Goal: Task Accomplishment & Management: Manage account settings

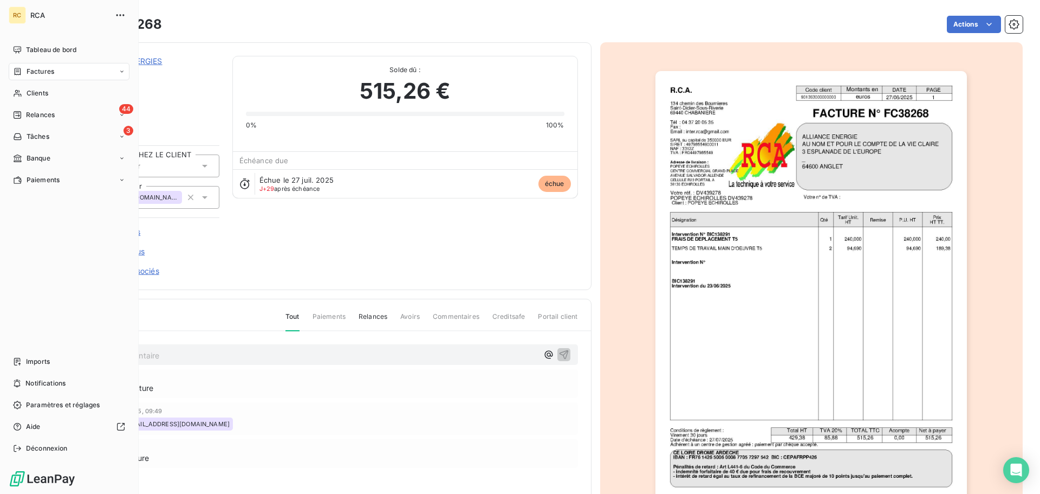
click at [25, 73] on div "Factures" at bounding box center [33, 72] width 41 height 10
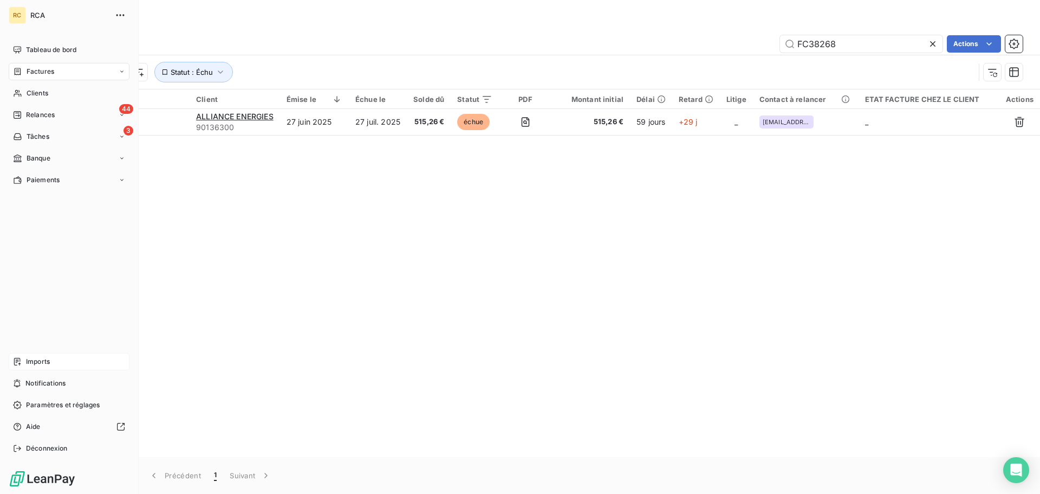
click at [29, 359] on span "Imports" at bounding box center [38, 361] width 24 height 10
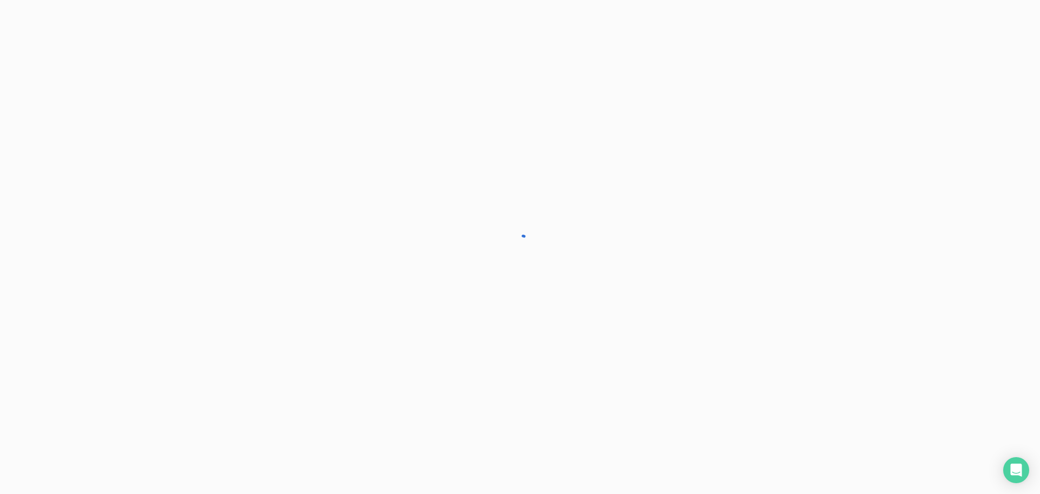
click at [28, 359] on div at bounding box center [520, 247] width 1040 height 494
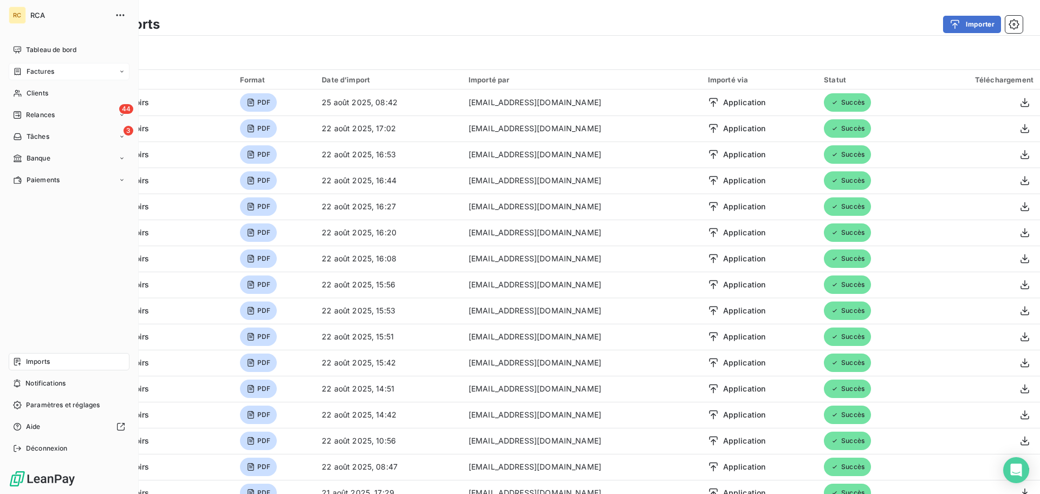
click at [31, 75] on span "Factures" at bounding box center [41, 72] width 28 height 10
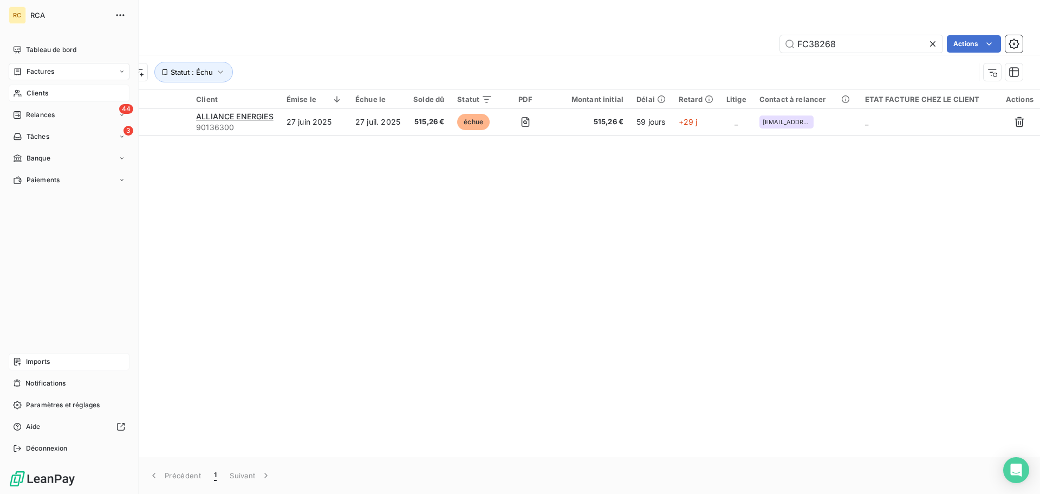
click at [31, 94] on span "Clients" at bounding box center [38, 93] width 22 height 10
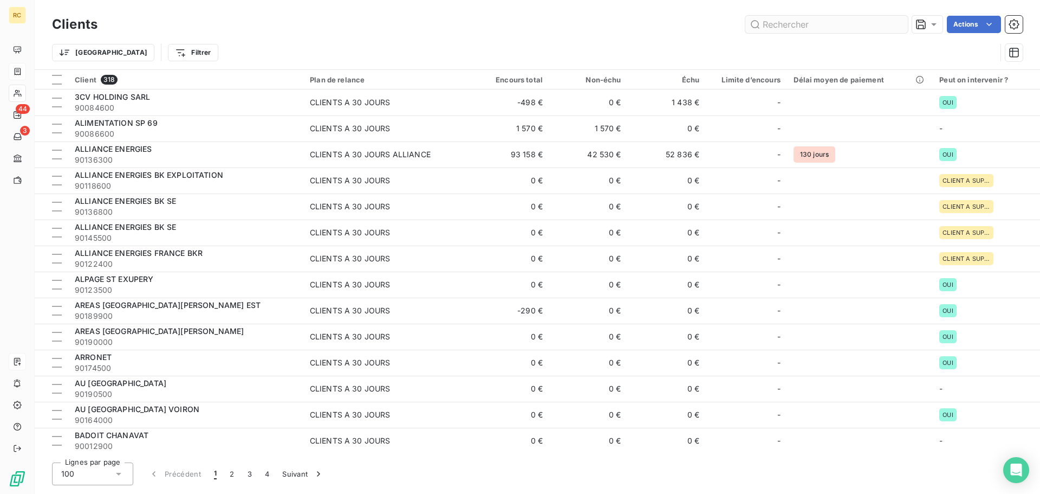
click at [823, 22] on input "text" at bounding box center [826, 24] width 163 height 17
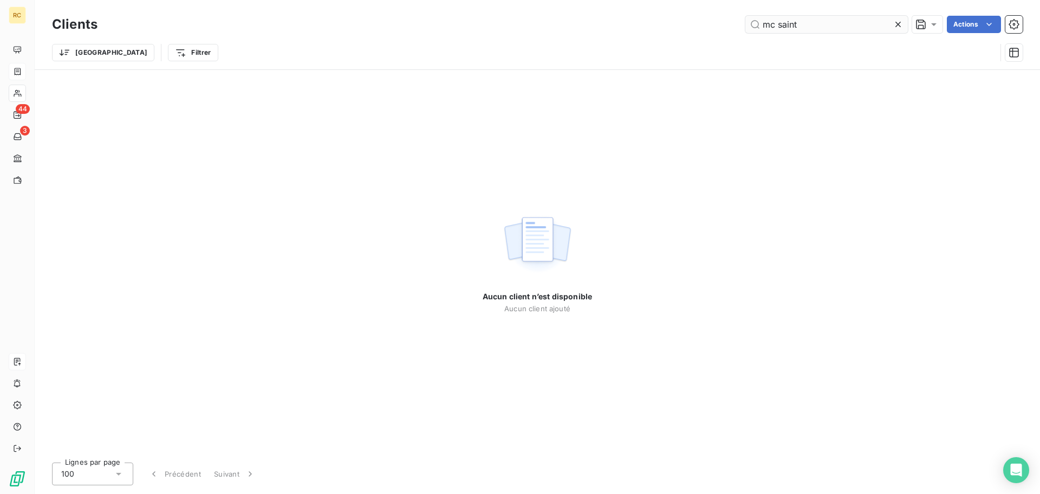
click at [779, 23] on input "mc saint" at bounding box center [826, 24] width 163 height 17
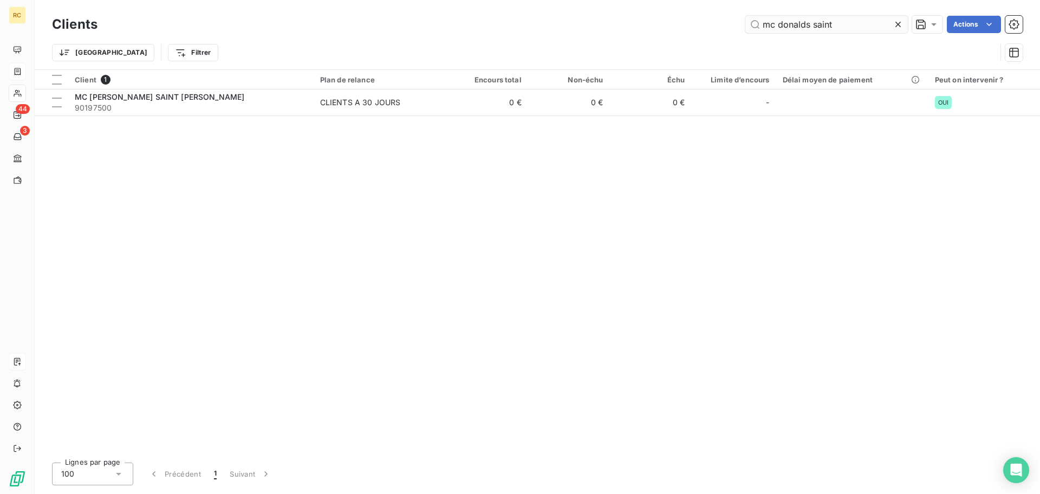
click at [852, 20] on input "mc donalds saint" at bounding box center [826, 24] width 163 height 17
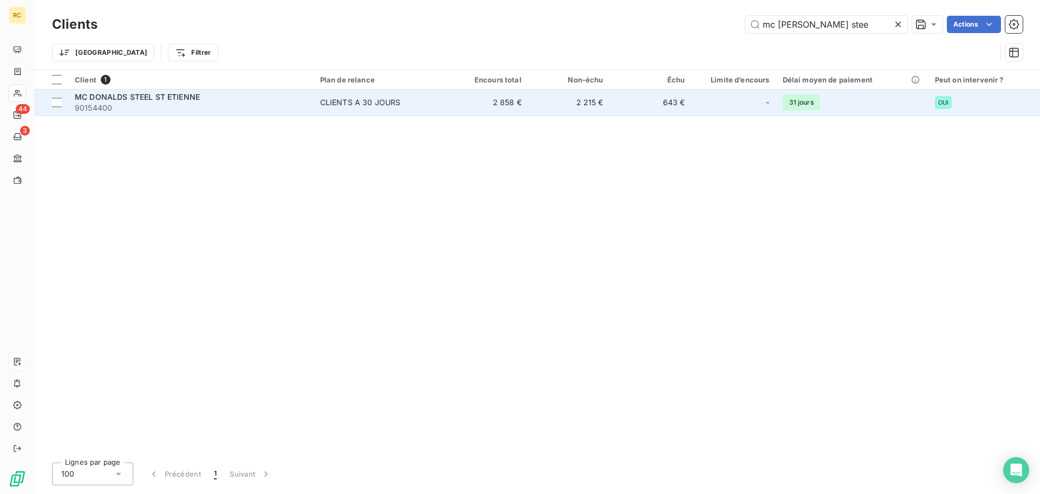
type input "mc [PERSON_NAME] stee"
click at [140, 108] on span "90154400" at bounding box center [191, 107] width 232 height 11
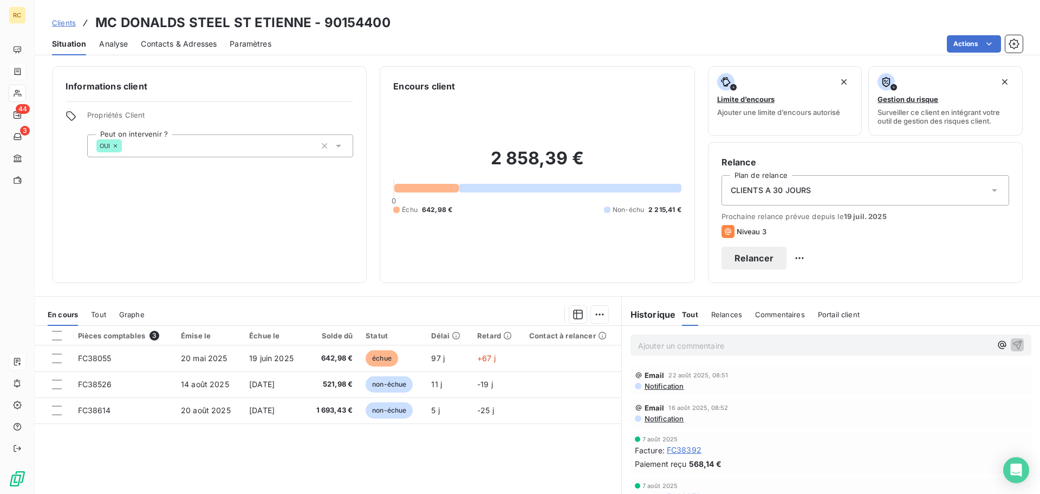
click at [121, 52] on div "Analyse" at bounding box center [113, 44] width 29 height 23
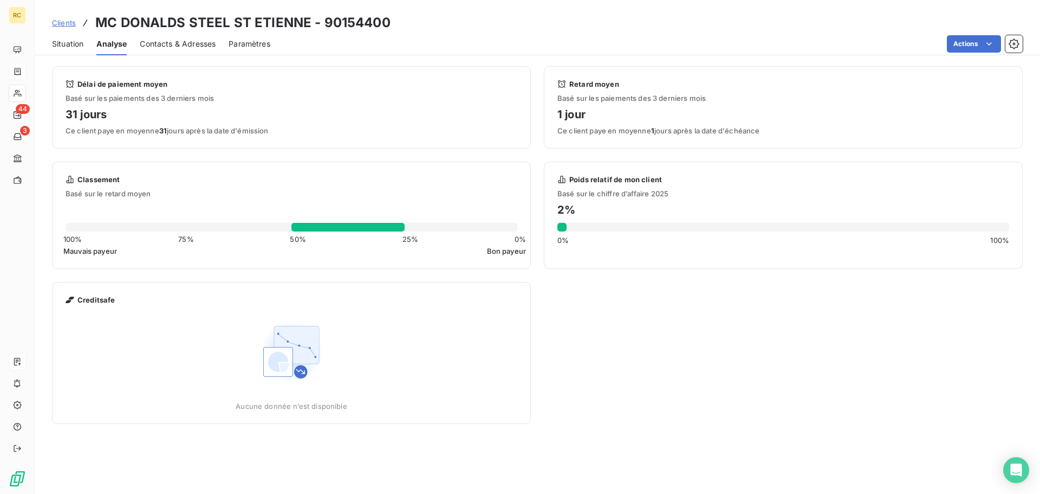
click at [158, 43] on span "Contacts & Adresses" at bounding box center [178, 43] width 76 height 11
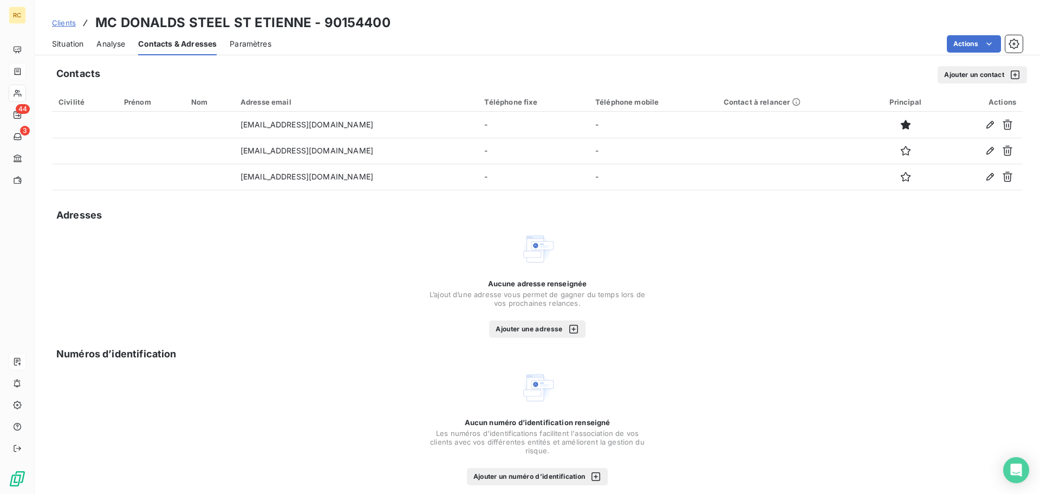
click at [992, 74] on button "Ajouter un contact" at bounding box center [982, 74] width 89 height 17
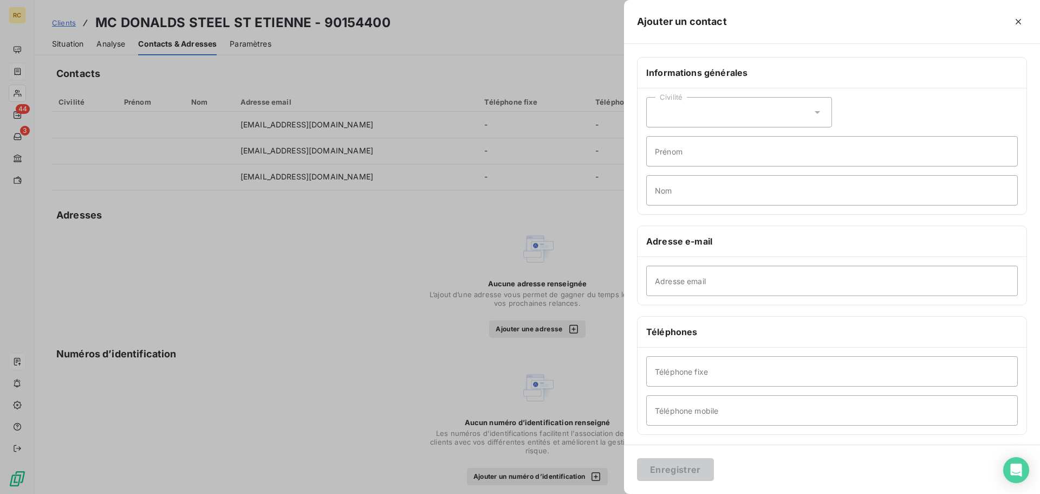
click at [714, 114] on div "Civilité" at bounding box center [739, 112] width 186 height 30
click at [741, 159] on li "Monsieur" at bounding box center [739, 157] width 186 height 19
click at [737, 150] on input "Prénom" at bounding box center [832, 151] width 372 height 30
type input "[PERSON_NAME]"
drag, startPoint x: 841, startPoint y: 191, endPoint x: 849, endPoint y: 190, distance: 8.1
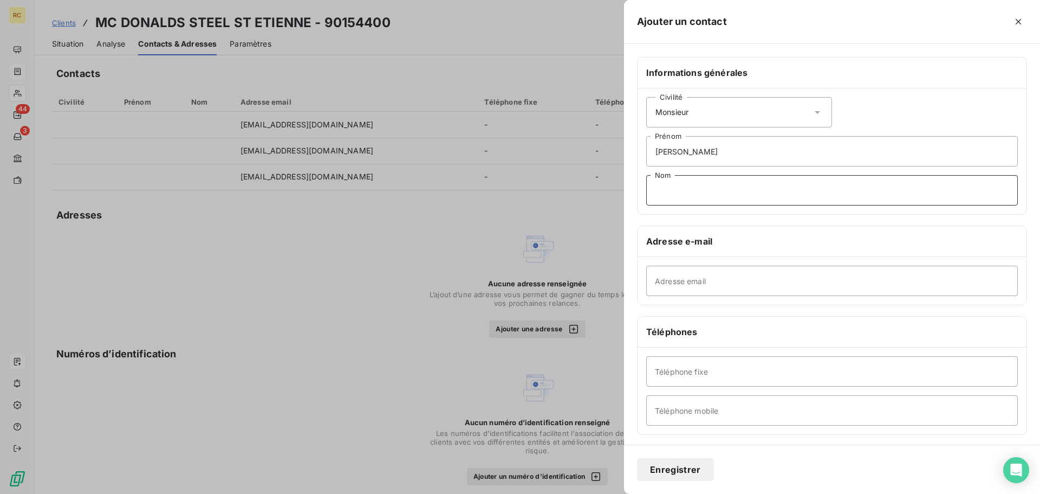
click at [841, 191] on input "Nom" at bounding box center [832, 190] width 372 height 30
type input "Tanriverdi"
click at [719, 283] on input "Adresse email" at bounding box center [832, 280] width 372 height 30
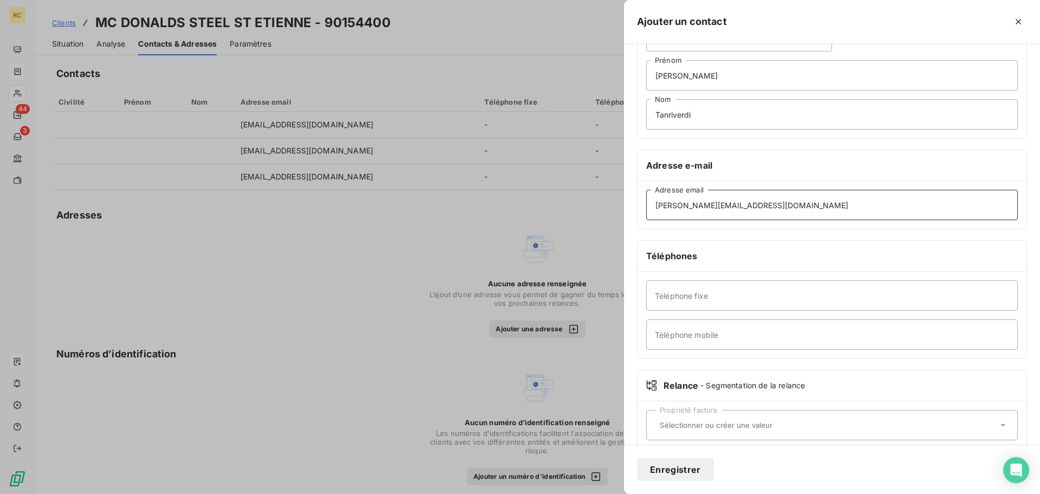
scroll to position [94, 0]
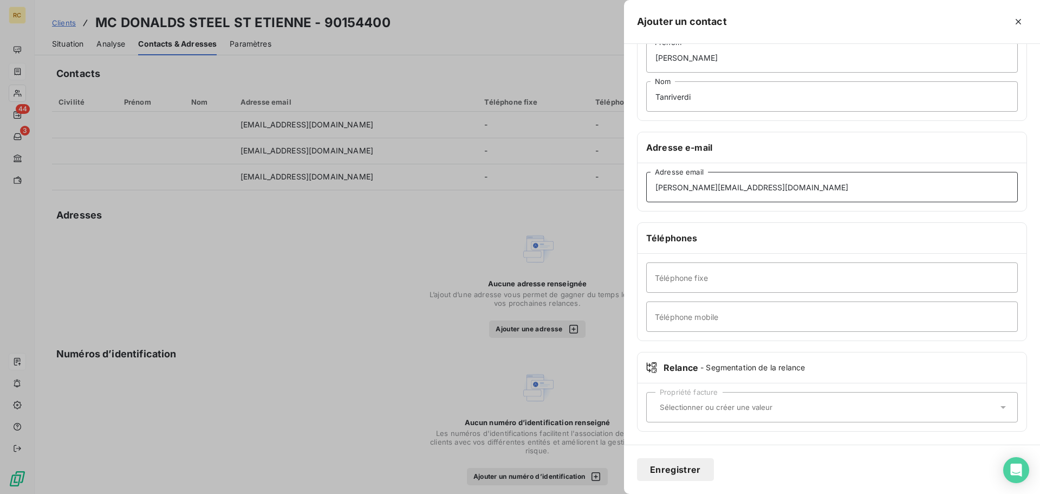
type input "[PERSON_NAME][EMAIL_ADDRESS][DOMAIN_NAME]"
click at [736, 282] on input "Téléphone fixe" at bounding box center [832, 277] width 372 height 30
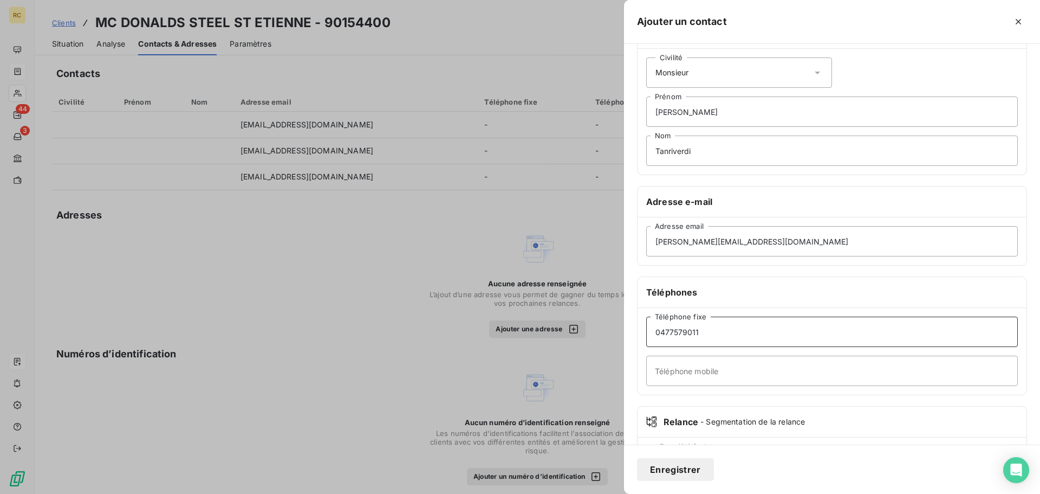
scroll to position [0, 0]
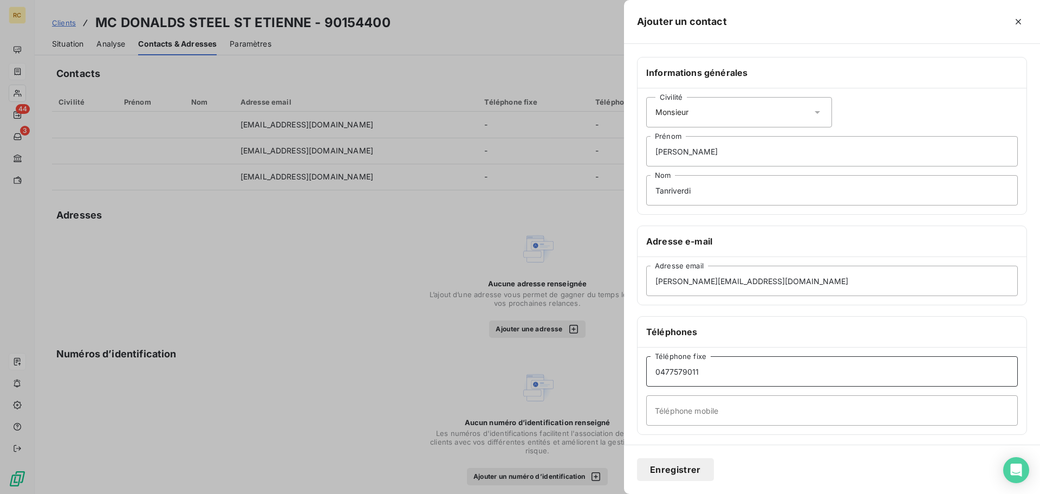
type input "0477579011"
click at [662, 472] on button "Enregistrer" at bounding box center [675, 469] width 77 height 23
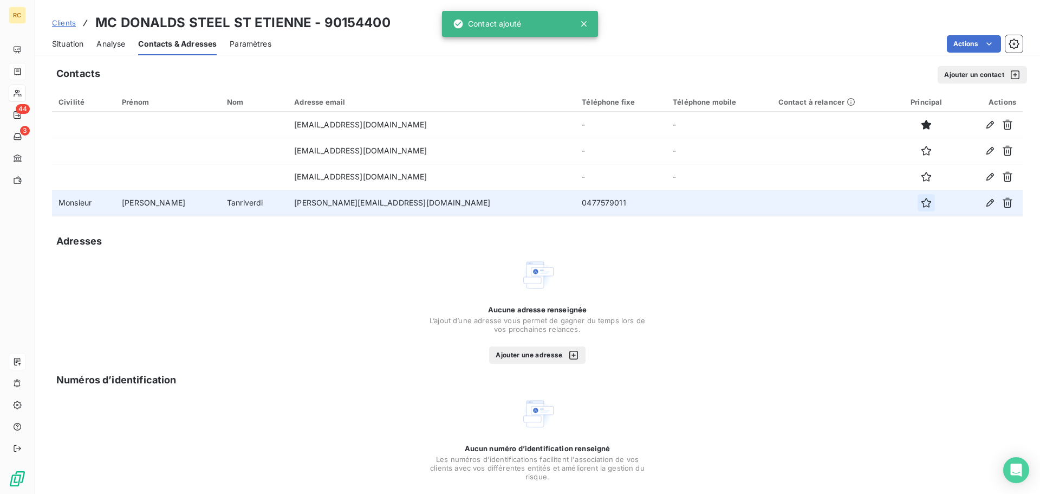
click at [918, 200] on button "button" at bounding box center [926, 202] width 17 height 17
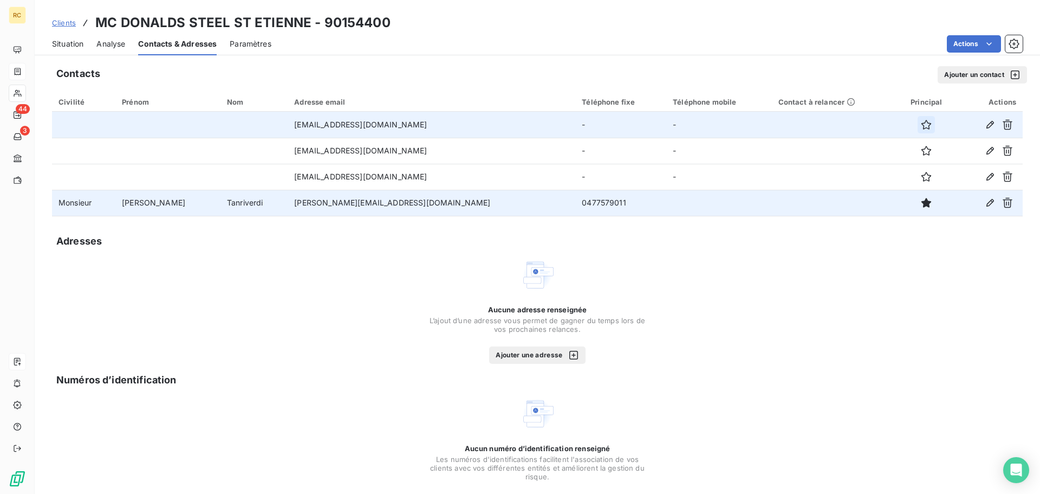
click at [918, 121] on button "button" at bounding box center [926, 124] width 17 height 17
